Goal: Information Seeking & Learning: Learn about a topic

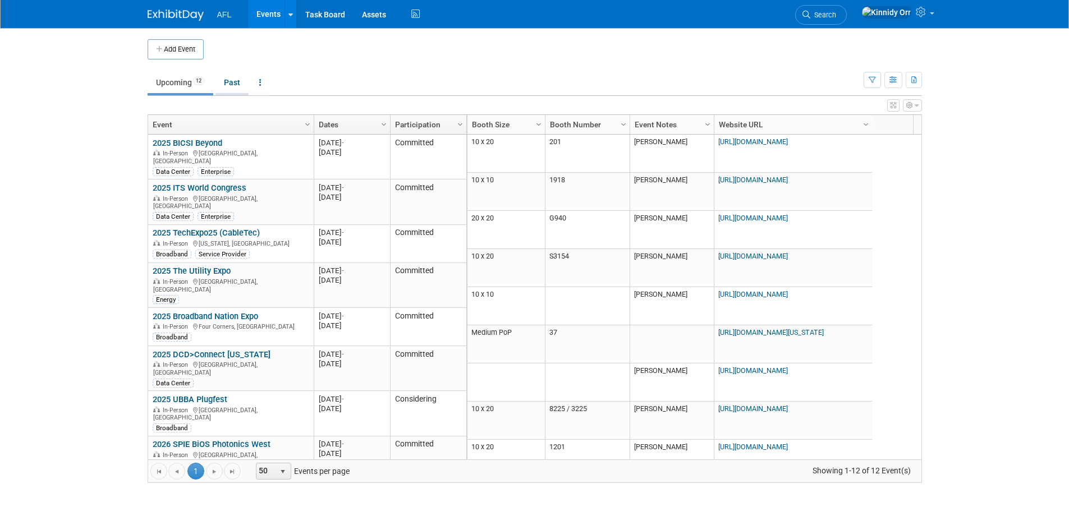
click at [228, 84] on link "Past" at bounding box center [231, 82] width 33 height 21
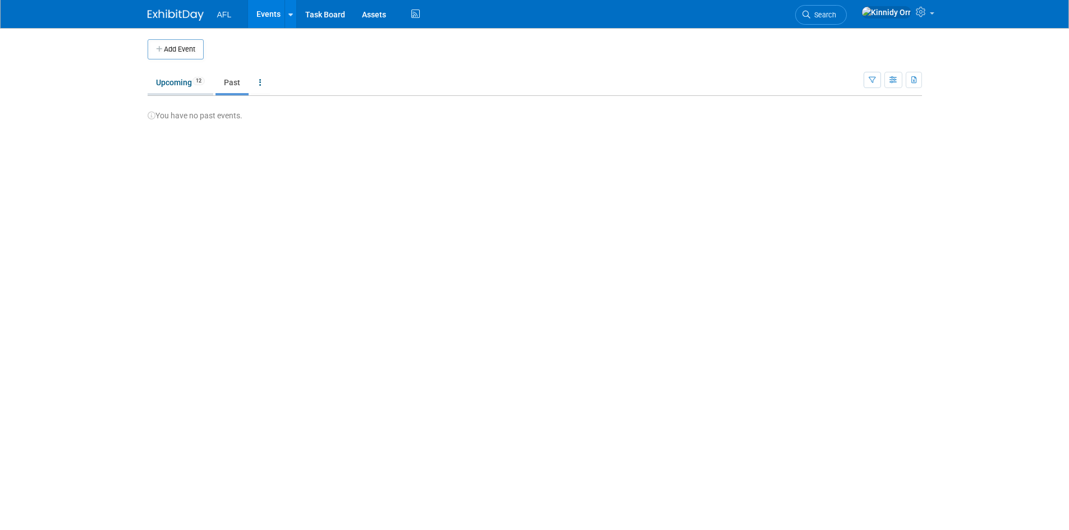
click at [186, 91] on link "Upcoming 12" at bounding box center [181, 82] width 66 height 21
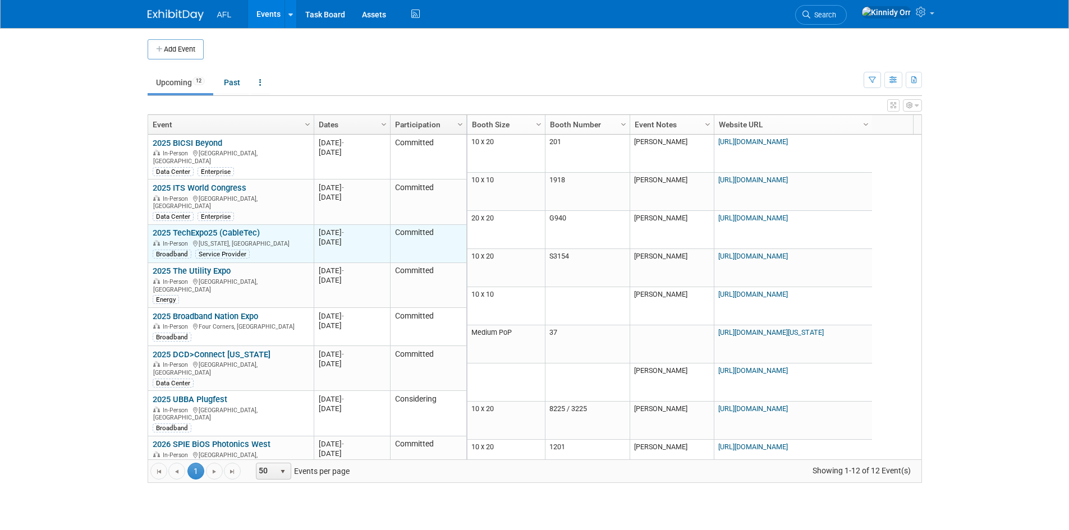
click at [179, 228] on link "2025 TechExpo25 (CableTec)" at bounding box center [206, 233] width 107 height 10
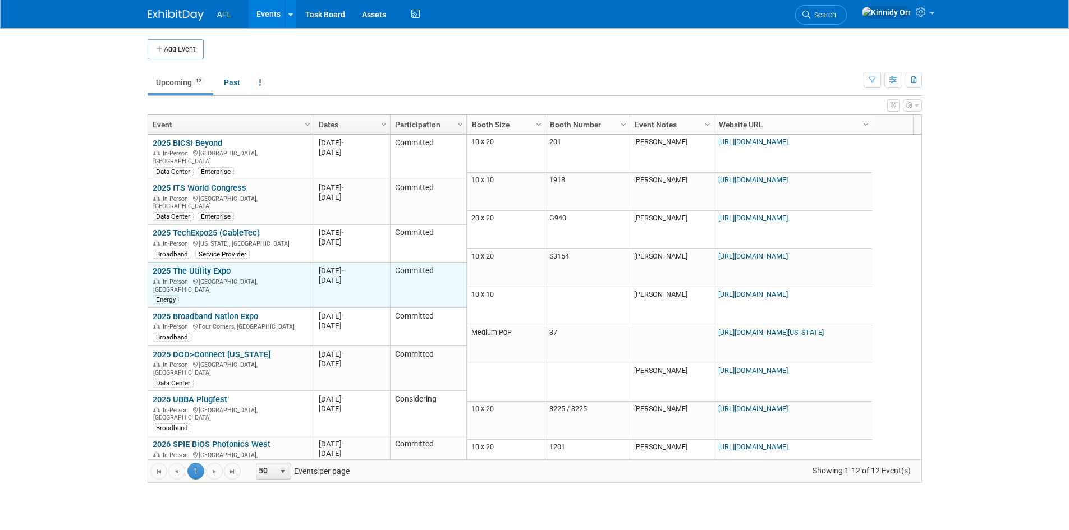
click at [202, 266] on link "2025 The Utility Expo" at bounding box center [192, 271] width 78 height 10
